Goal: Check status: Check status

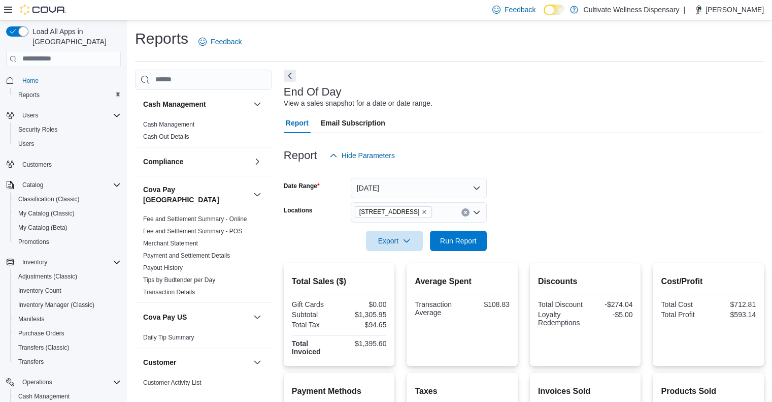
scroll to position [597, 0]
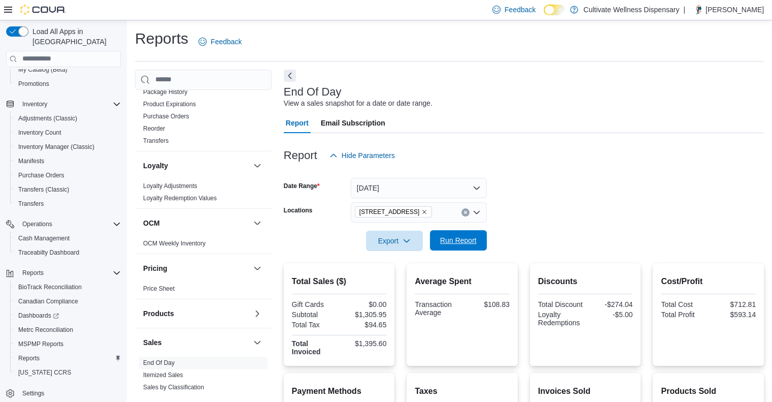
click at [471, 238] on span "Run Report" at bounding box center [458, 240] width 37 height 10
click at [470, 241] on span "Run Report" at bounding box center [458, 240] width 37 height 10
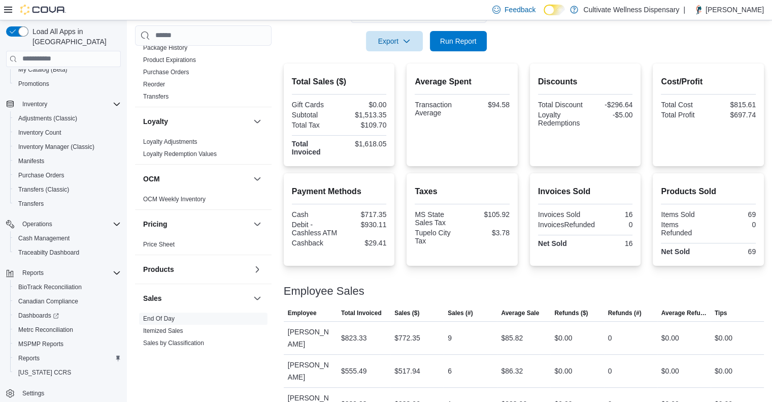
scroll to position [201, 0]
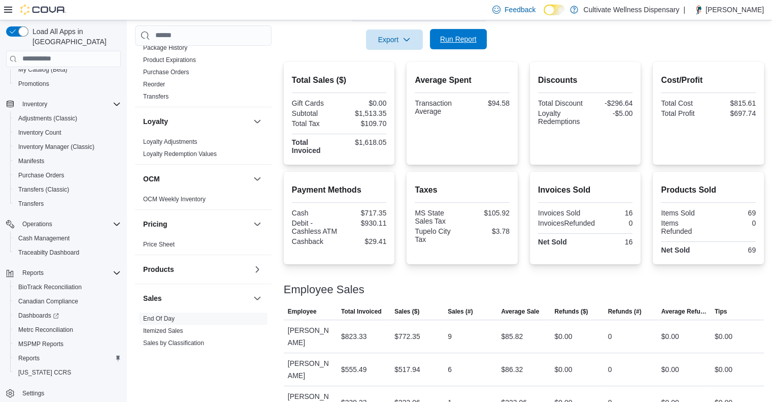
click at [481, 40] on button "Run Report" at bounding box center [458, 39] width 57 height 20
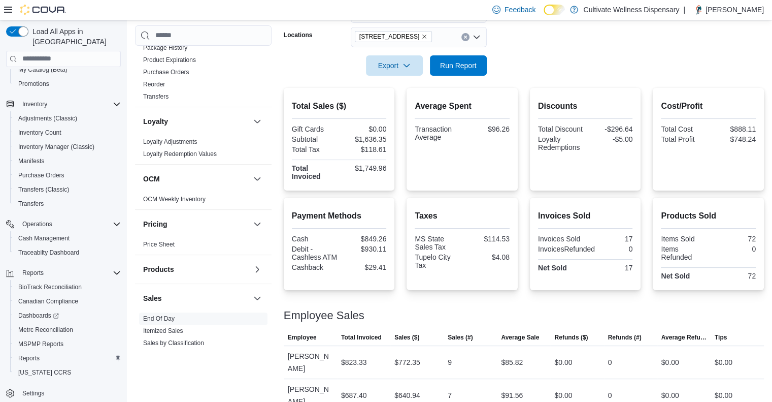
scroll to position [169, 0]
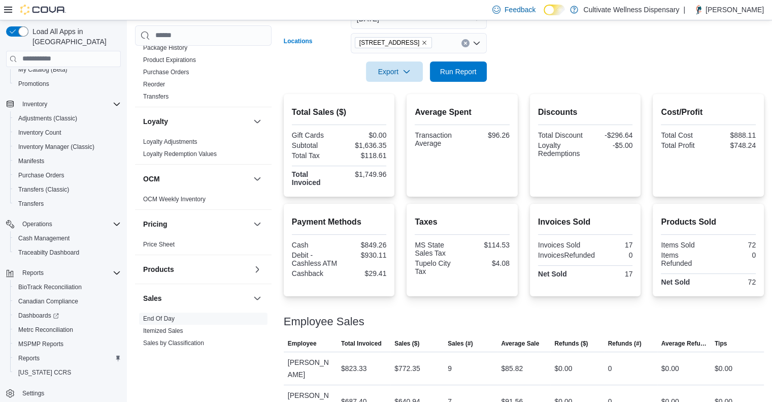
click at [427, 43] on icon "Remove 794 E. Main Street, Tupelo, MS, 38804 from selection in this group" at bounding box center [424, 43] width 6 height 6
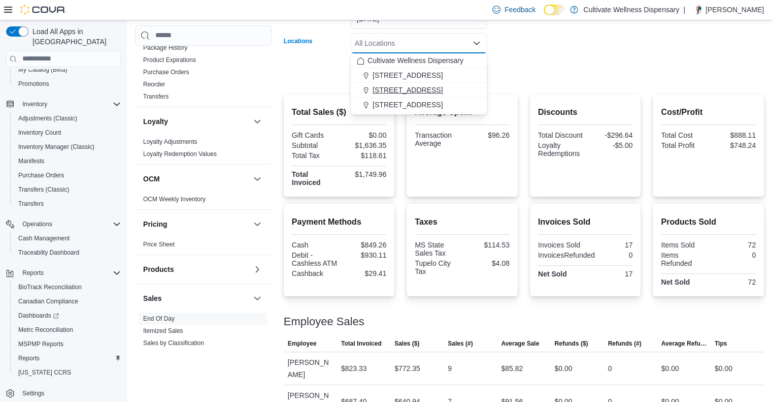
click at [427, 85] on span "[STREET_ADDRESS]" at bounding box center [408, 90] width 70 height 10
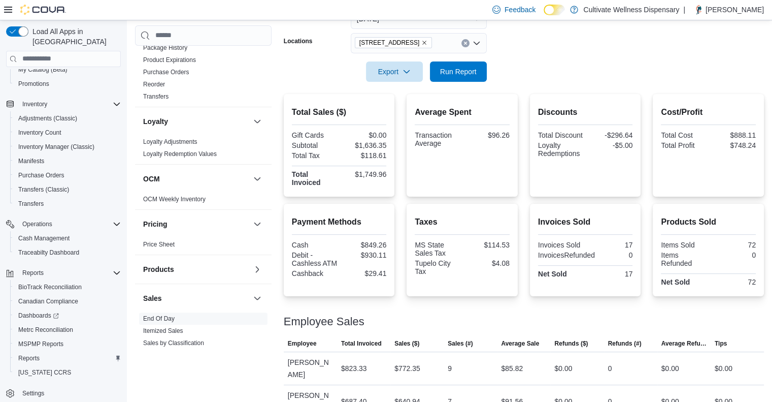
click at [509, 83] on div at bounding box center [524, 88] width 480 height 12
click at [467, 79] on span "Run Report" at bounding box center [458, 71] width 45 height 20
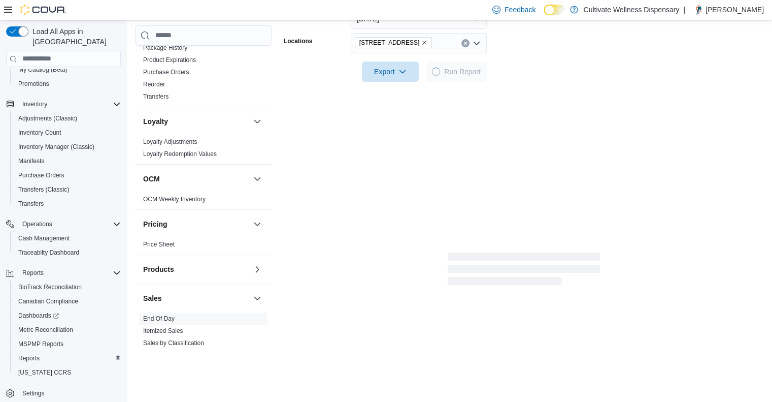
scroll to position [169, 0]
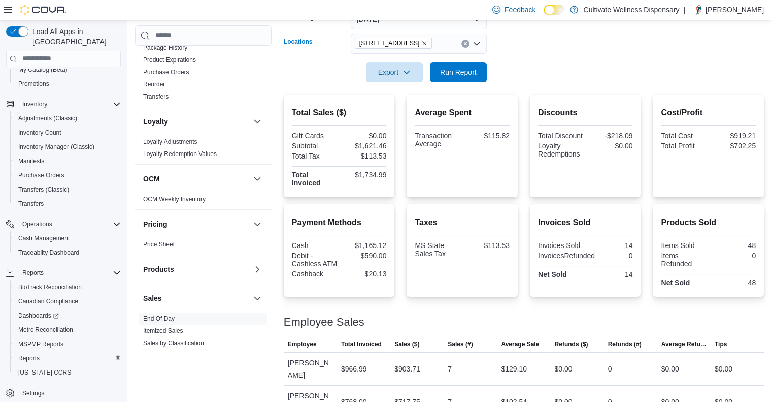
click at [427, 42] on icon "Remove 6690 U.S. Hwy 98 Hattiesburg, MS 39402 from selection in this group" at bounding box center [424, 43] width 6 height 6
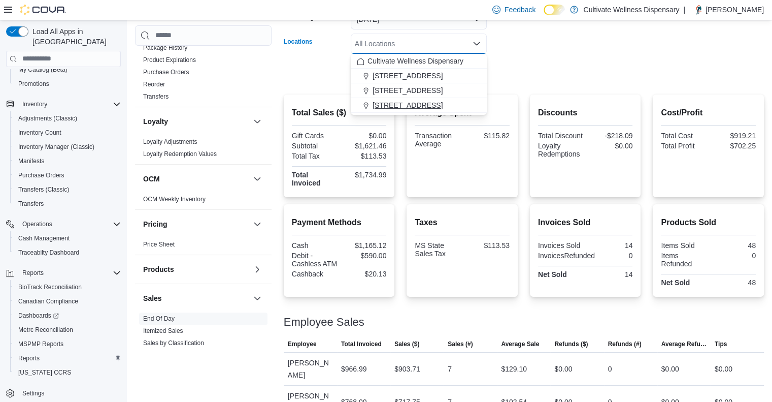
click at [443, 101] on span "[STREET_ADDRESS]" at bounding box center [408, 105] width 70 height 10
click at [520, 70] on form "Date Range [DATE] Locations [STREET_ADDRESS] Combo box. Selected. [STREET_ADDRE…" at bounding box center [524, 39] width 480 height 85
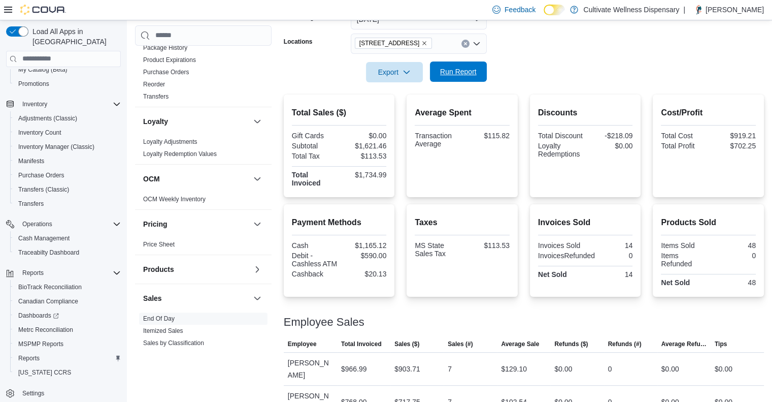
click at [480, 70] on span "Run Report" at bounding box center [458, 71] width 45 height 20
